Goal: Task Accomplishment & Management: Use online tool/utility

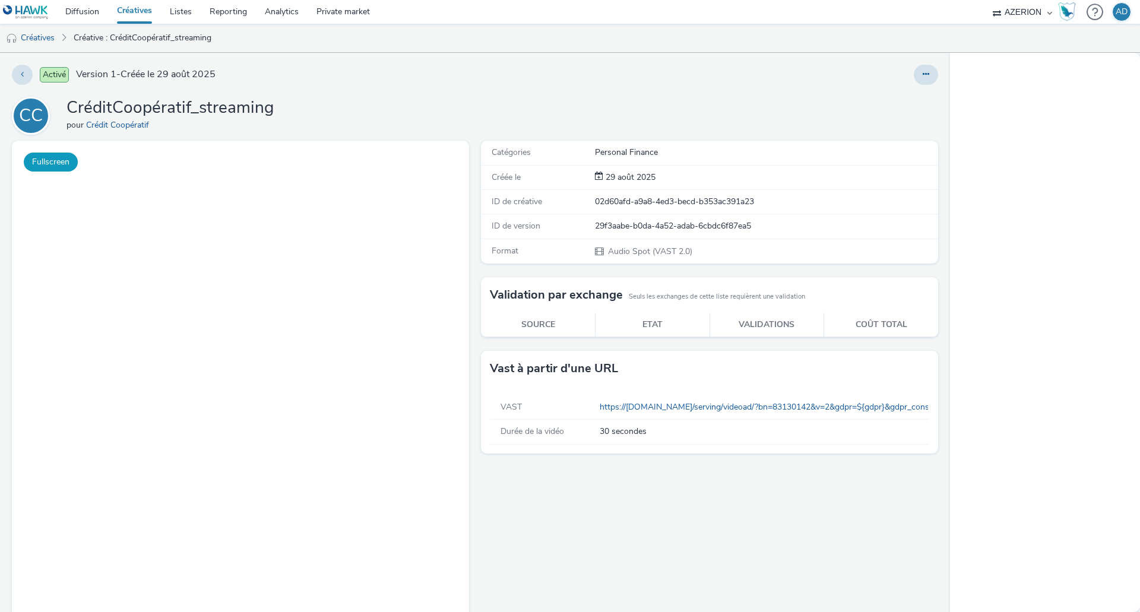
click at [69, 170] on button "Fullscreen" at bounding box center [51, 162] width 54 height 19
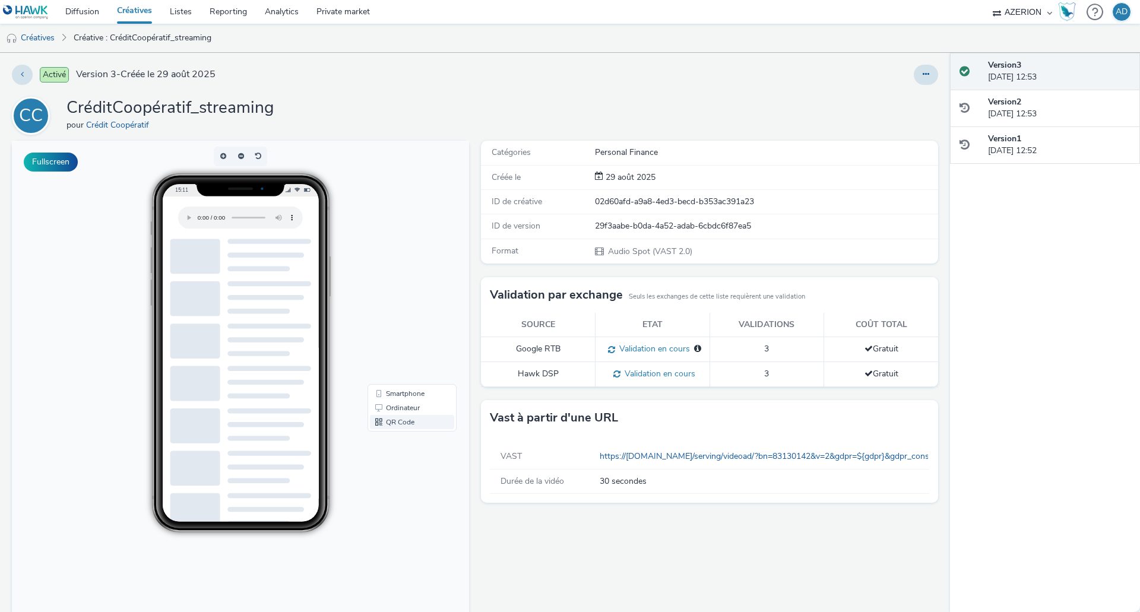
click at [401, 422] on link "QR Code" at bounding box center [412, 422] width 84 height 14
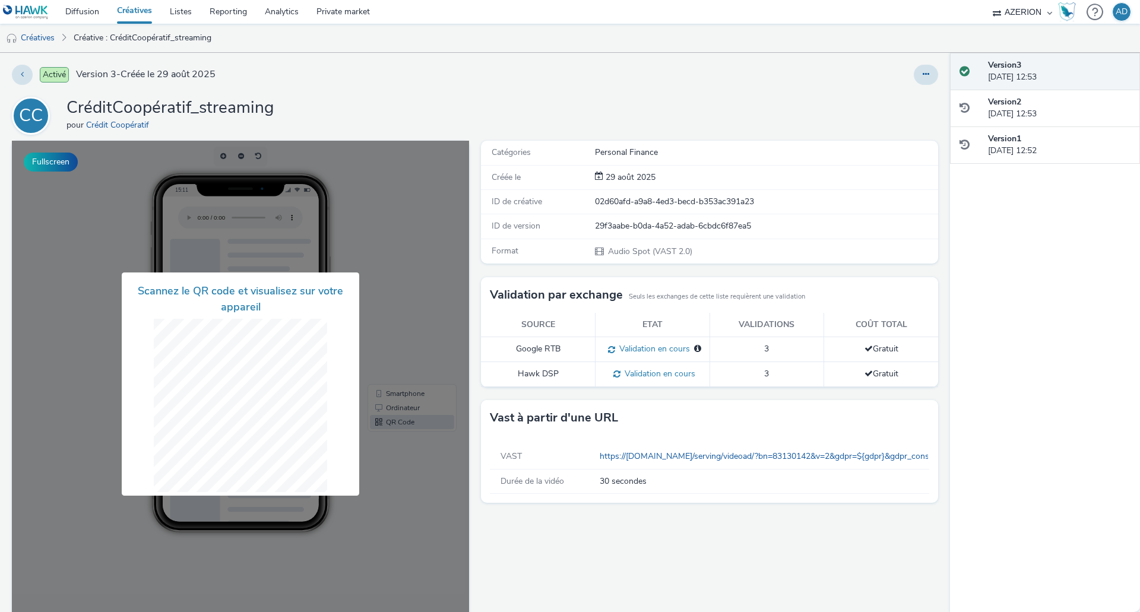
click at [395, 69] on div "Activé Version 3 - Créée le [DATE]" at bounding box center [290, 75] width 556 height 20
click at [102, 350] on div at bounding box center [240, 384] width 457 height 487
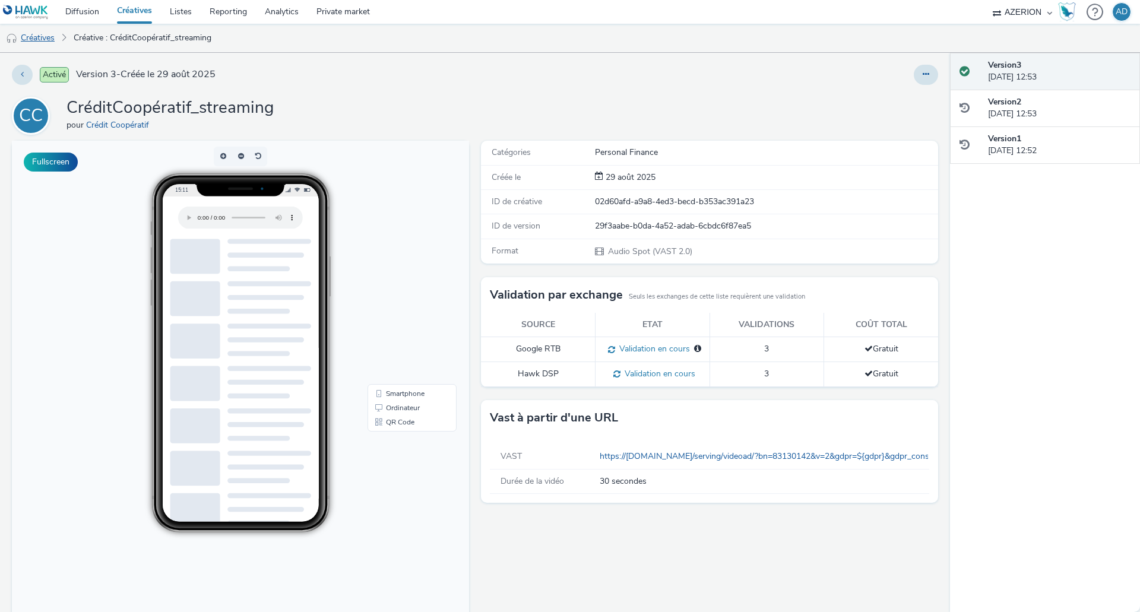
click at [45, 42] on link "Créatives" at bounding box center [30, 38] width 61 height 29
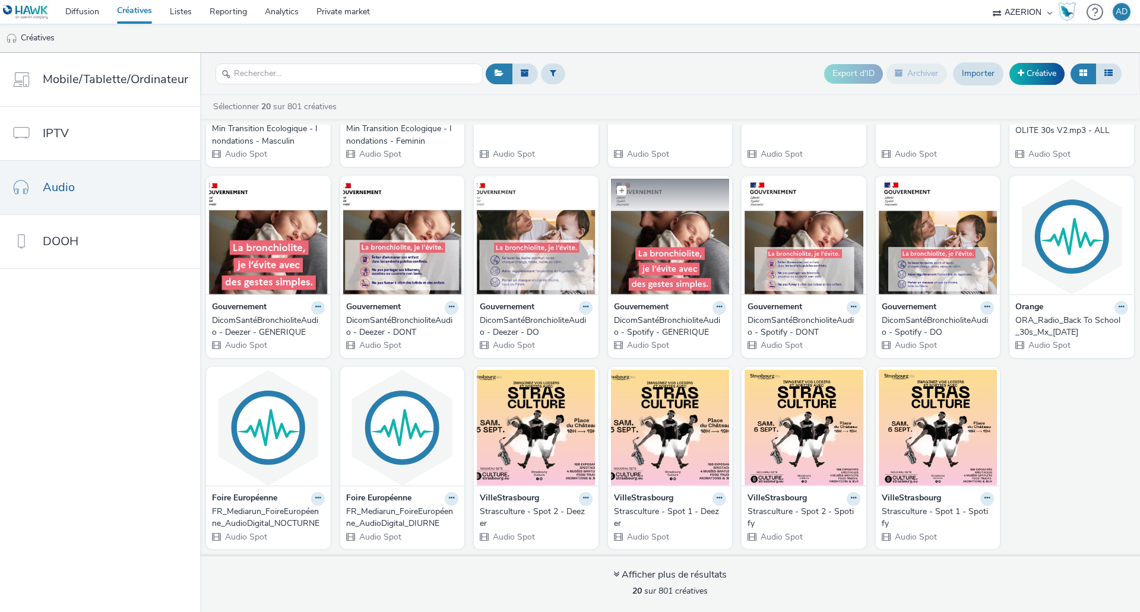
scroll to position [169, 0]
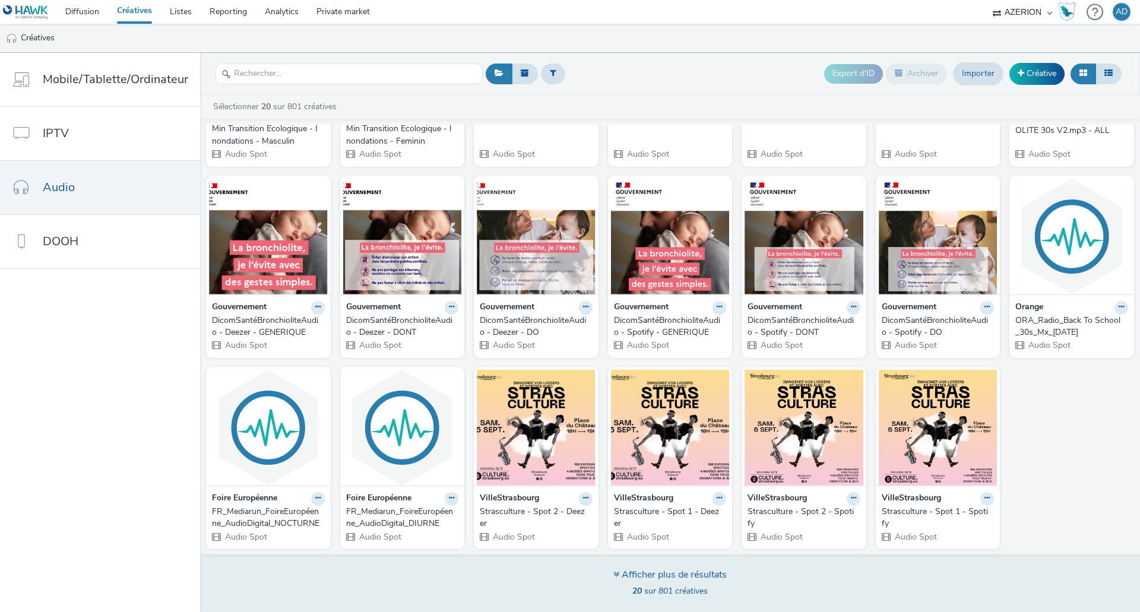
click at [667, 576] on div "Afficher plus de résultats" at bounding box center [670, 575] width 113 height 14
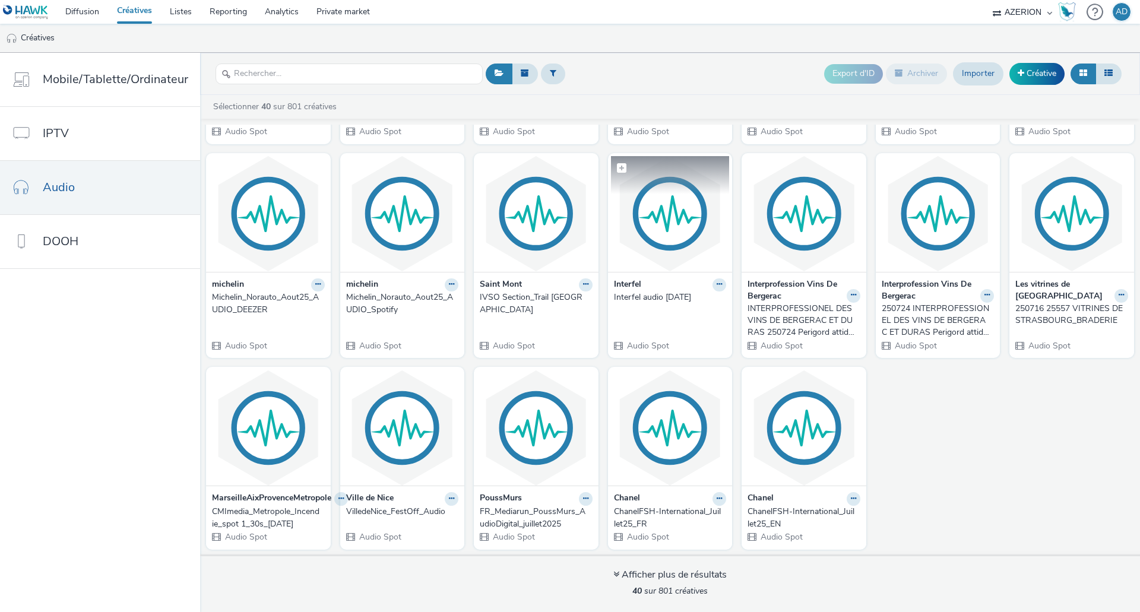
scroll to position [779, 0]
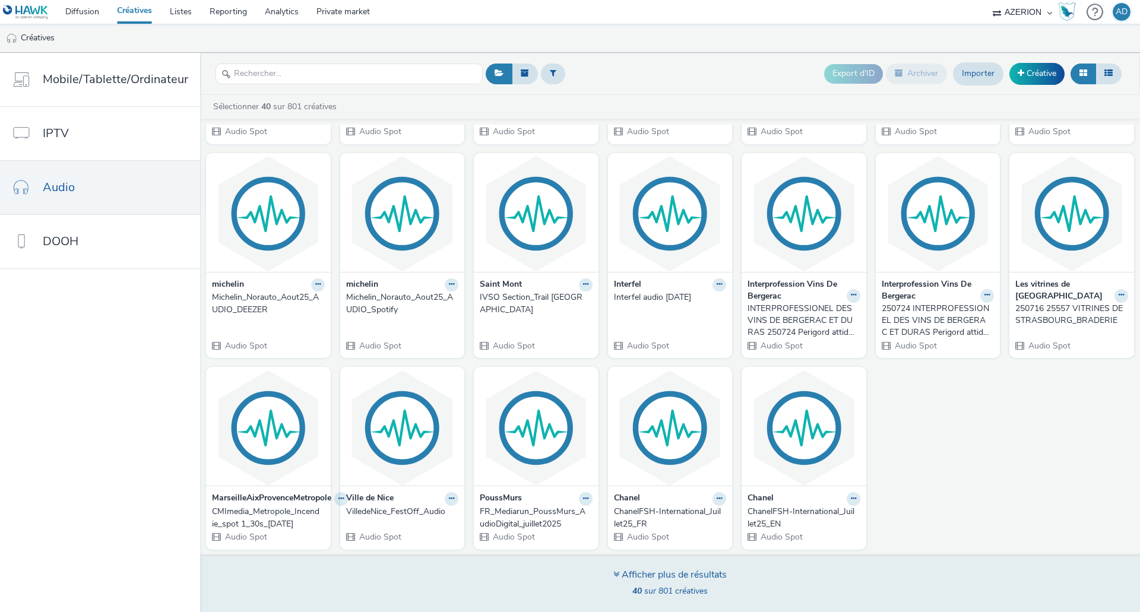
click at [695, 575] on div "Afficher plus de résultats" at bounding box center [670, 575] width 113 height 14
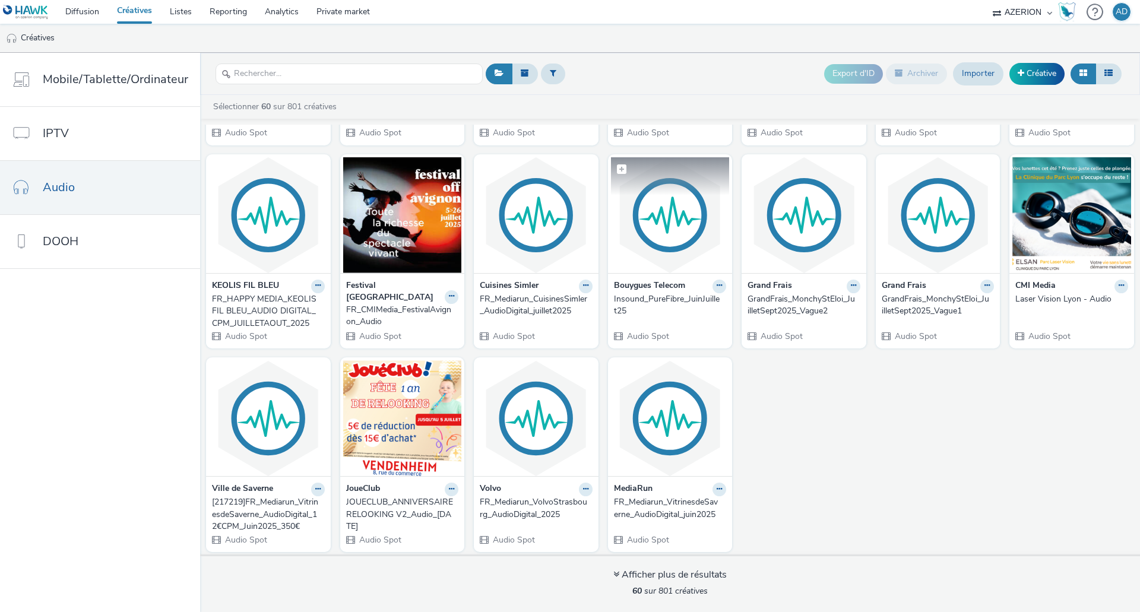
scroll to position [1422, 0]
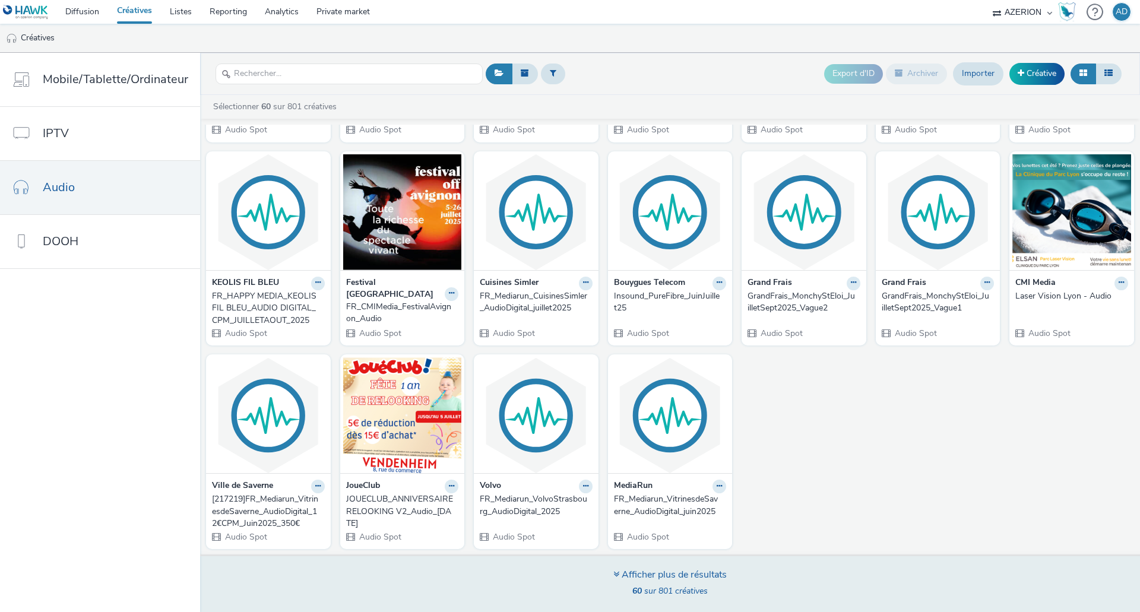
click at [692, 574] on div "Afficher plus de résultats" at bounding box center [670, 575] width 113 height 14
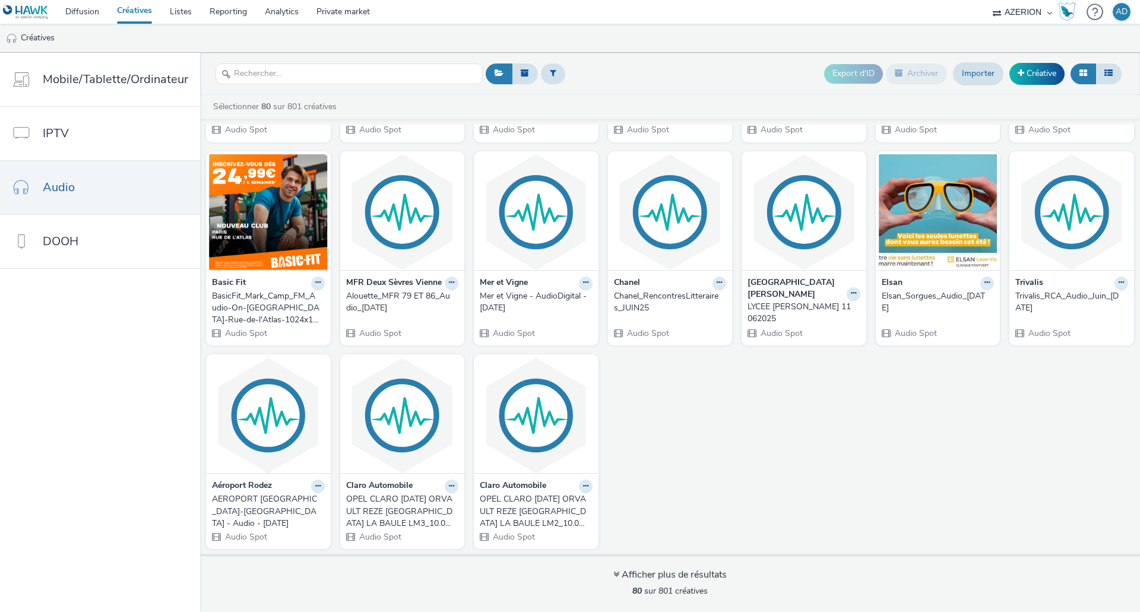
scroll to position [2054, 0]
click at [286, 70] on input "text" at bounding box center [349, 74] width 267 height 21
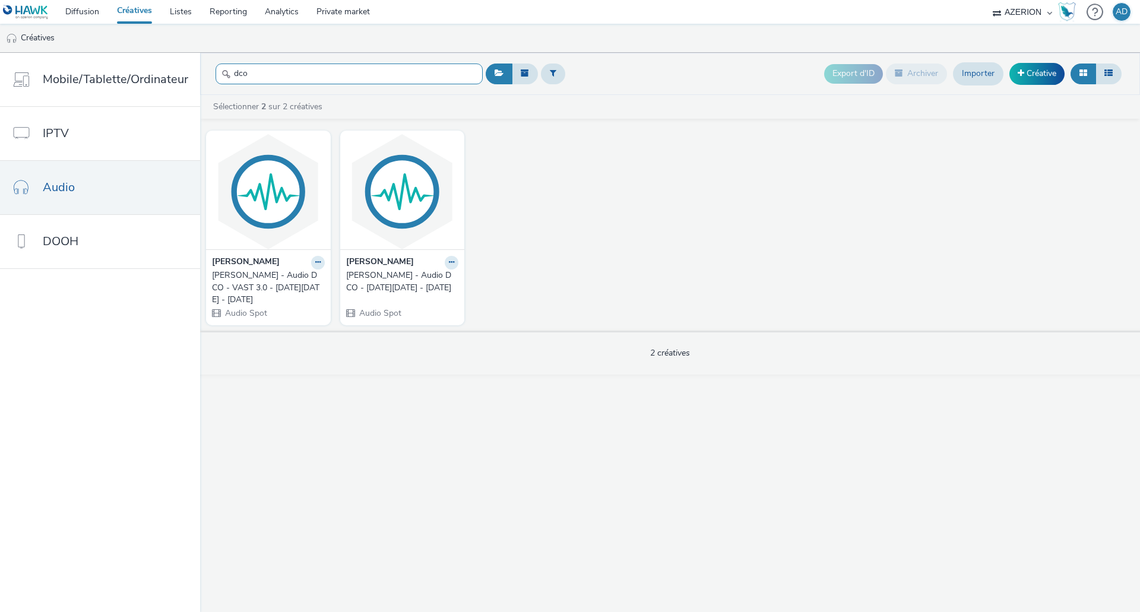
type input "dco"
click at [263, 284] on div "[PERSON_NAME] - Audio DCO - VAST 3.0 - [DATE][DATE] - [DATE]" at bounding box center [266, 288] width 108 height 36
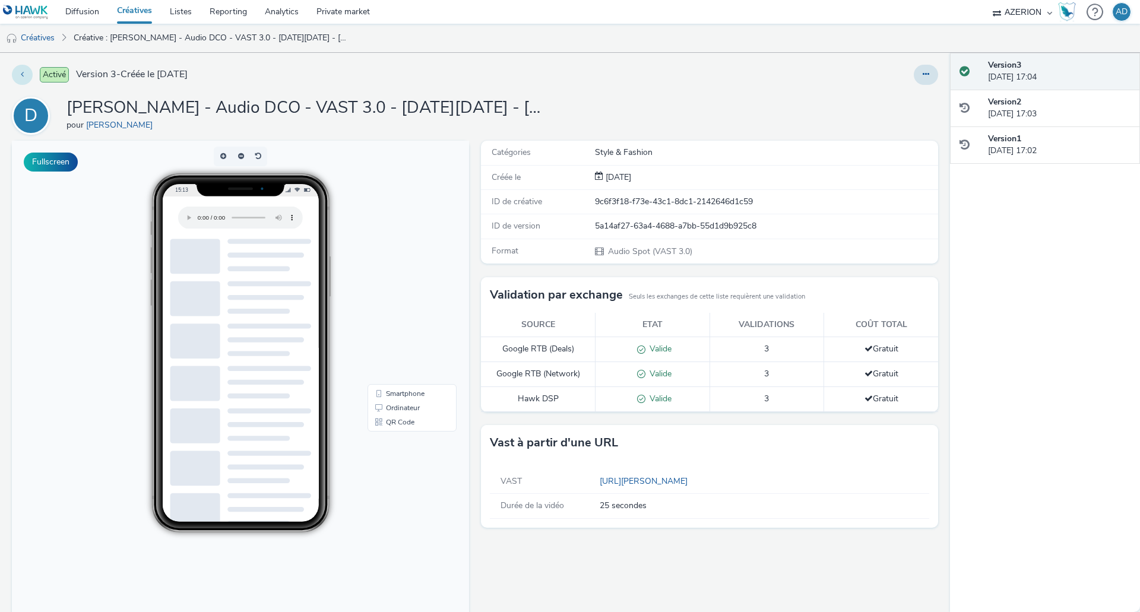
click at [20, 75] on button at bounding box center [22, 75] width 21 height 20
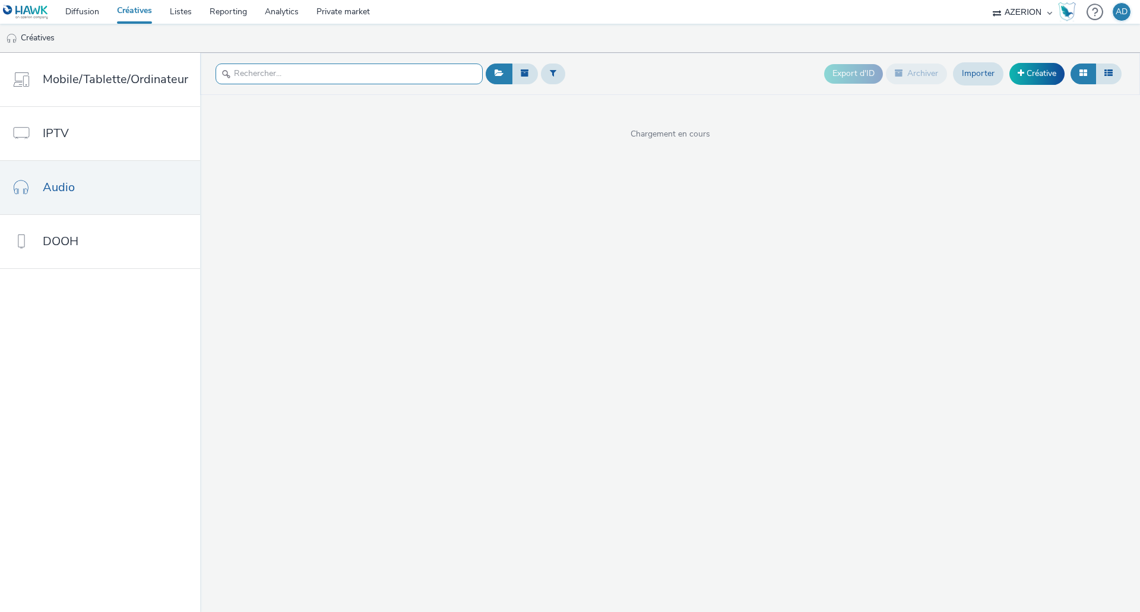
click at [267, 69] on input "text" at bounding box center [349, 74] width 267 height 21
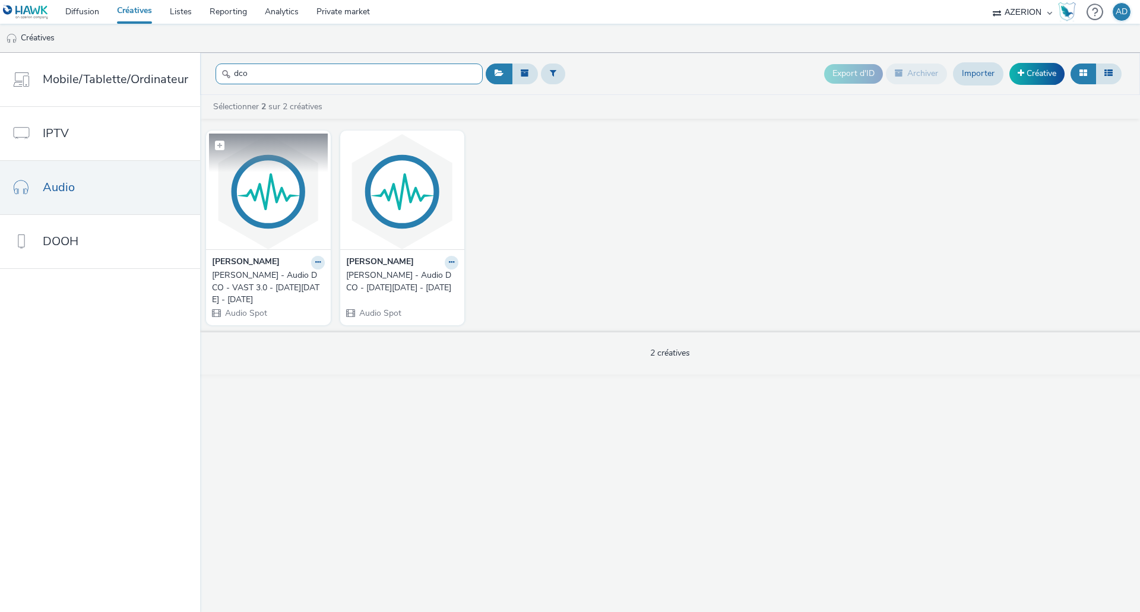
type input "dco"
click at [288, 204] on img at bounding box center [268, 192] width 119 height 116
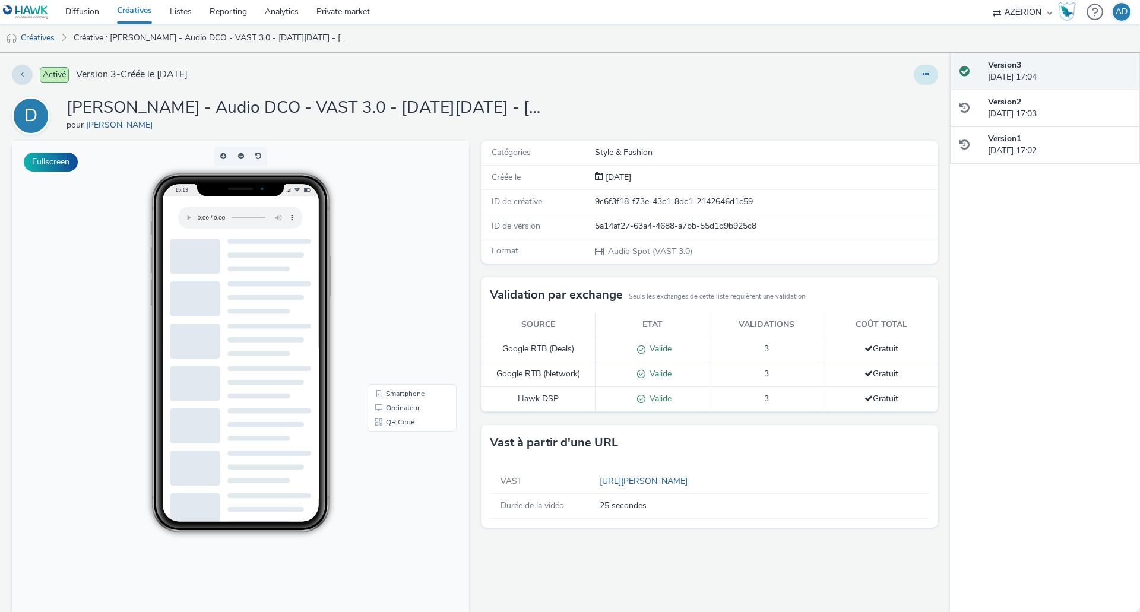
click at [914, 75] on button at bounding box center [926, 75] width 24 height 20
click at [892, 99] on link "Modifier" at bounding box center [893, 99] width 89 height 24
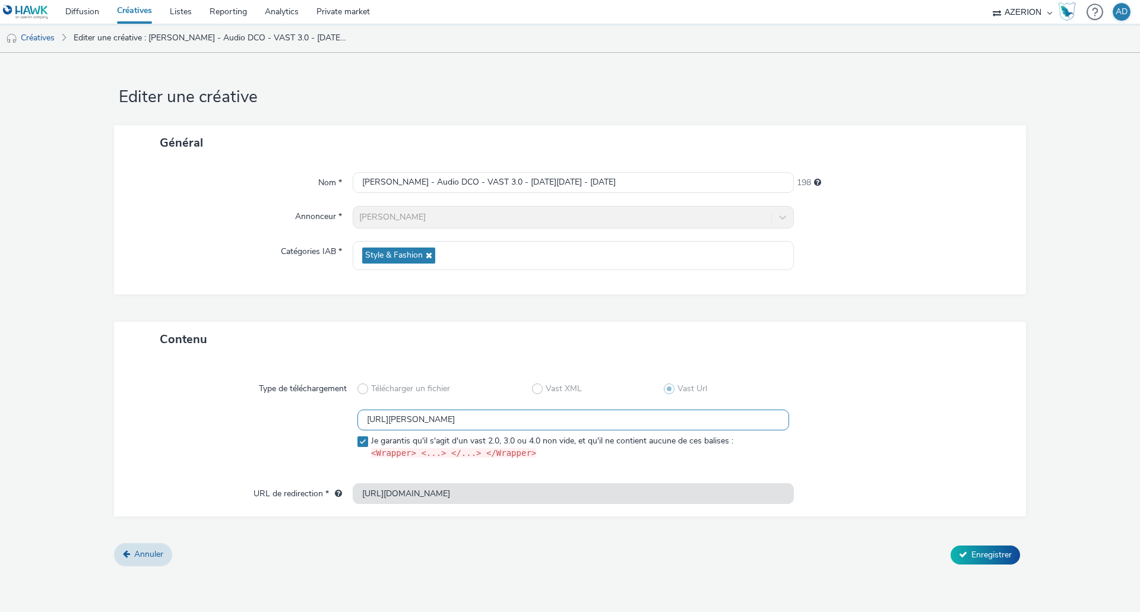
click at [575, 420] on input "[URL][PERSON_NAME]" at bounding box center [574, 420] width 432 height 21
click at [41, 46] on link "Créatives" at bounding box center [30, 38] width 61 height 29
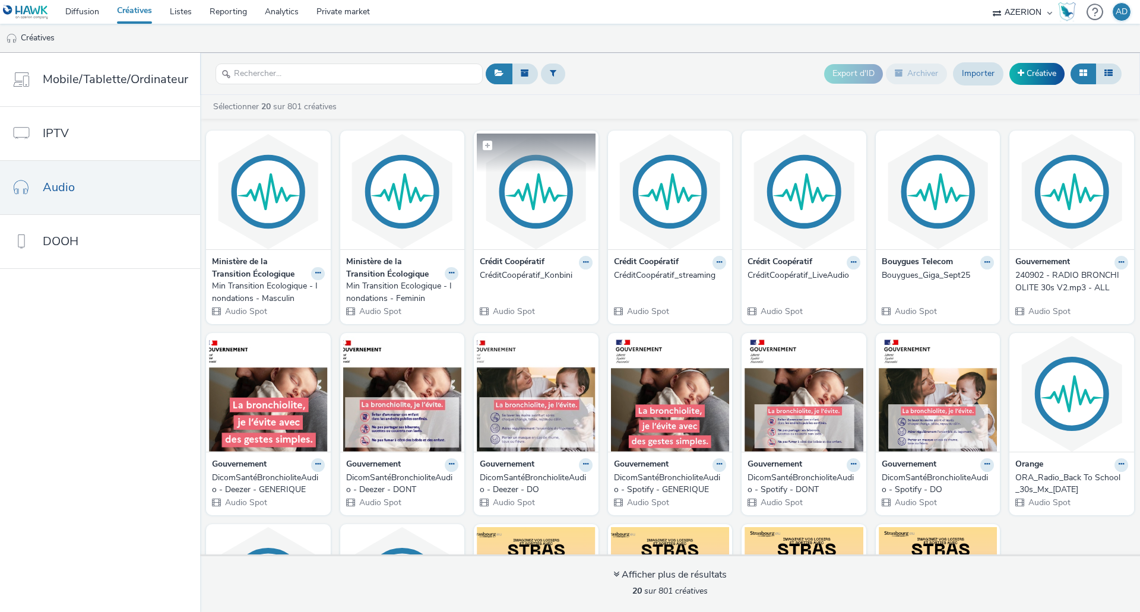
click at [527, 220] on img at bounding box center [536, 192] width 119 height 116
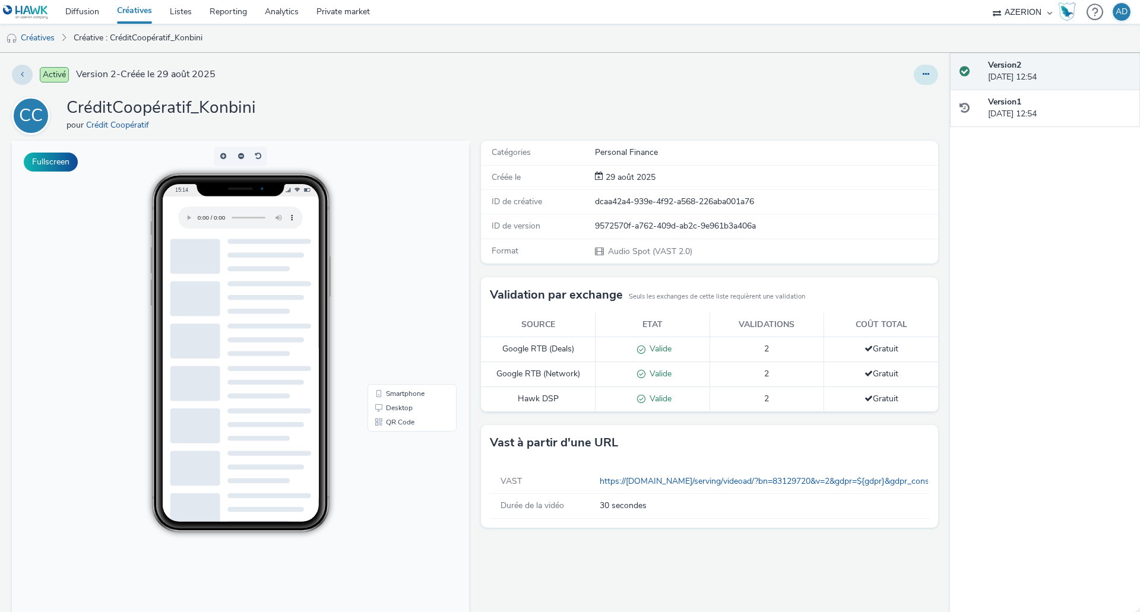
click at [925, 75] on button at bounding box center [926, 75] width 24 height 20
click at [878, 97] on link "Modifier" at bounding box center [893, 99] width 89 height 24
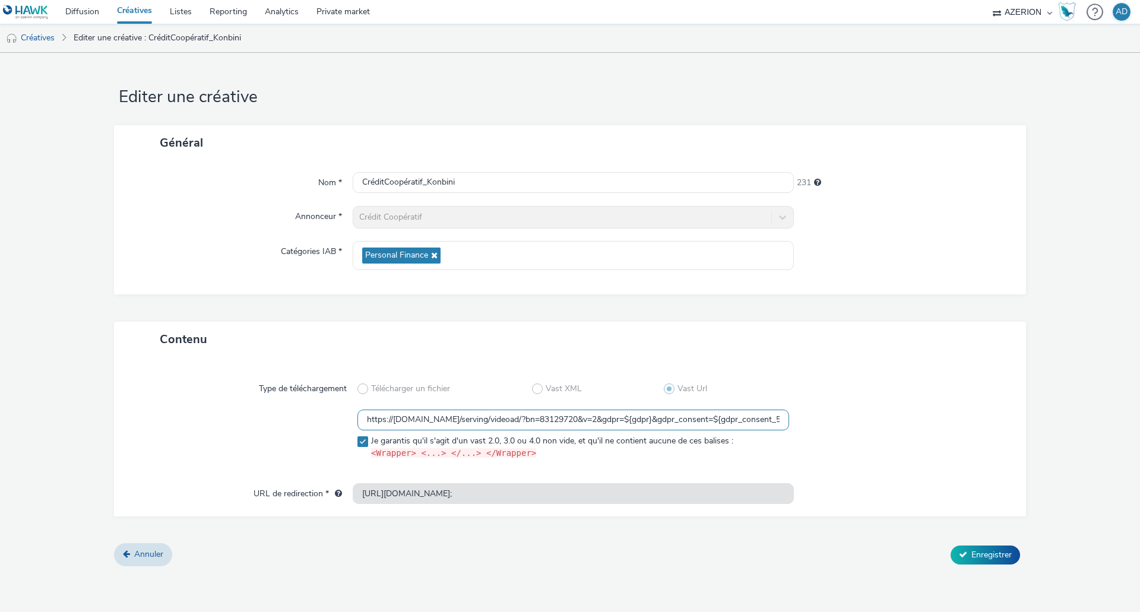
click at [421, 421] on input "https://[DOMAIN_NAME]/serving/videoad/?bn=83129720&v=2&gdpr=${gdpr}&gdpr_consen…" at bounding box center [574, 420] width 432 height 21
click at [55, 36] on link "Créatives" at bounding box center [30, 38] width 61 height 29
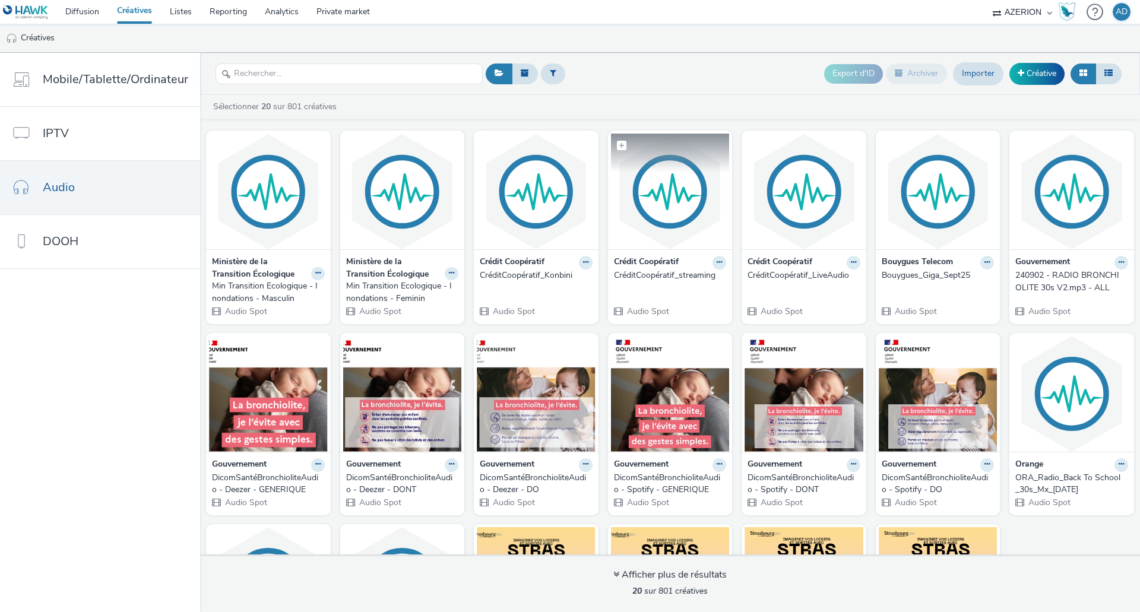
click at [681, 213] on img at bounding box center [670, 192] width 119 height 116
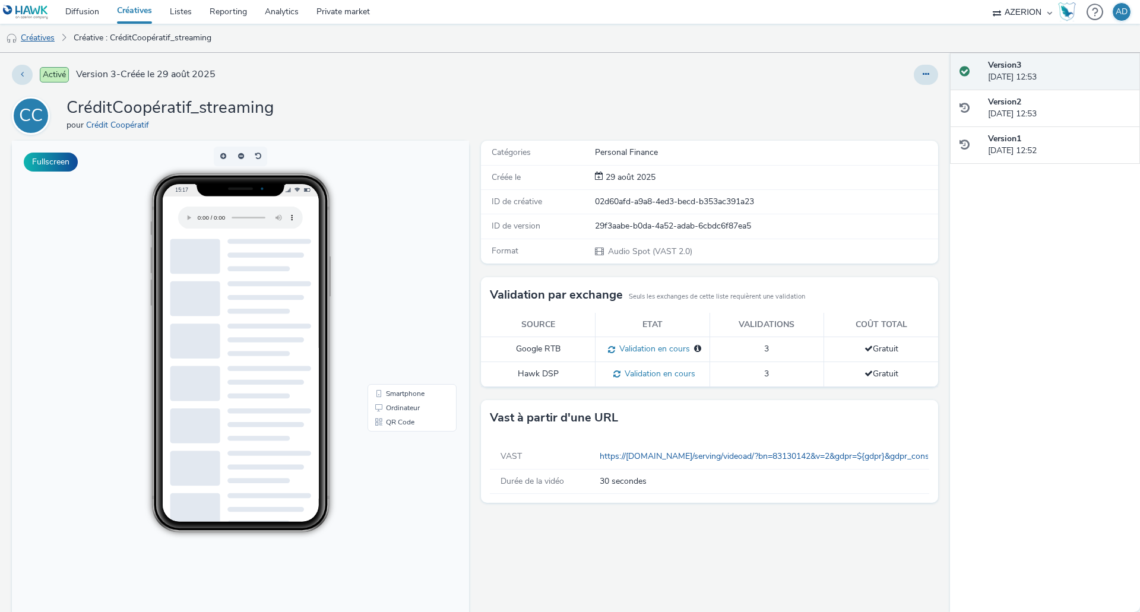
click at [41, 38] on link "Créatives" at bounding box center [30, 38] width 61 height 29
